Goal: Task Accomplishment & Management: Use online tool/utility

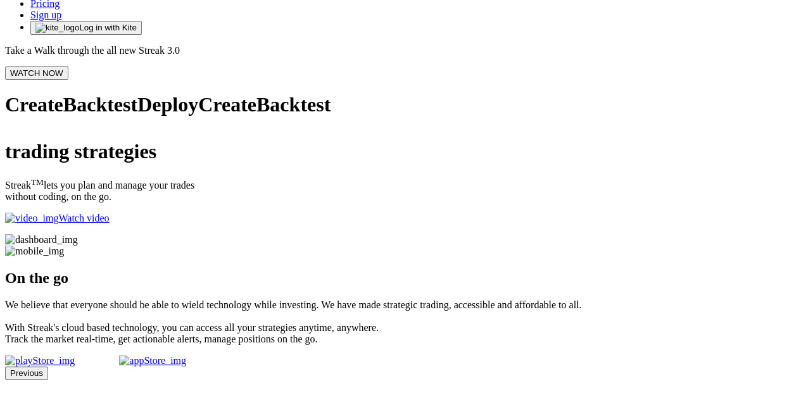
scroll to position [54, 0]
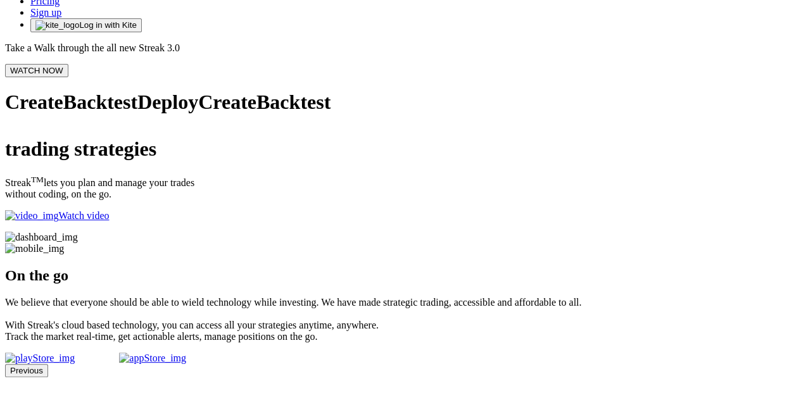
click at [142, 32] on button "Log in with Kite" at bounding box center [85, 25] width 111 height 14
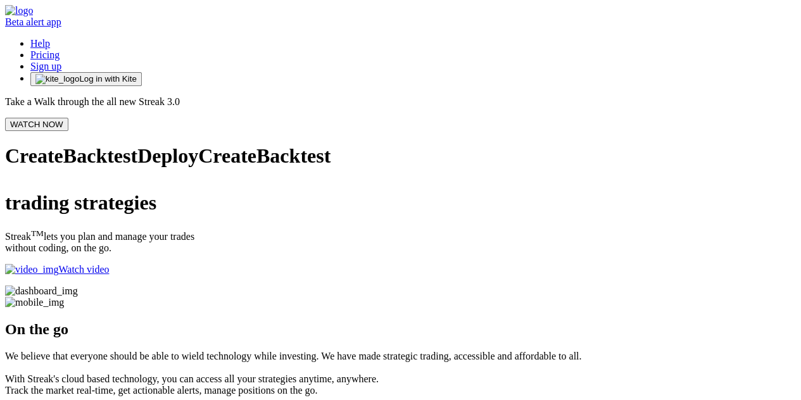
click at [136, 74] on span "Log in with Kite" at bounding box center [107, 78] width 57 height 9
